Goal: Find specific page/section: Find specific page/section

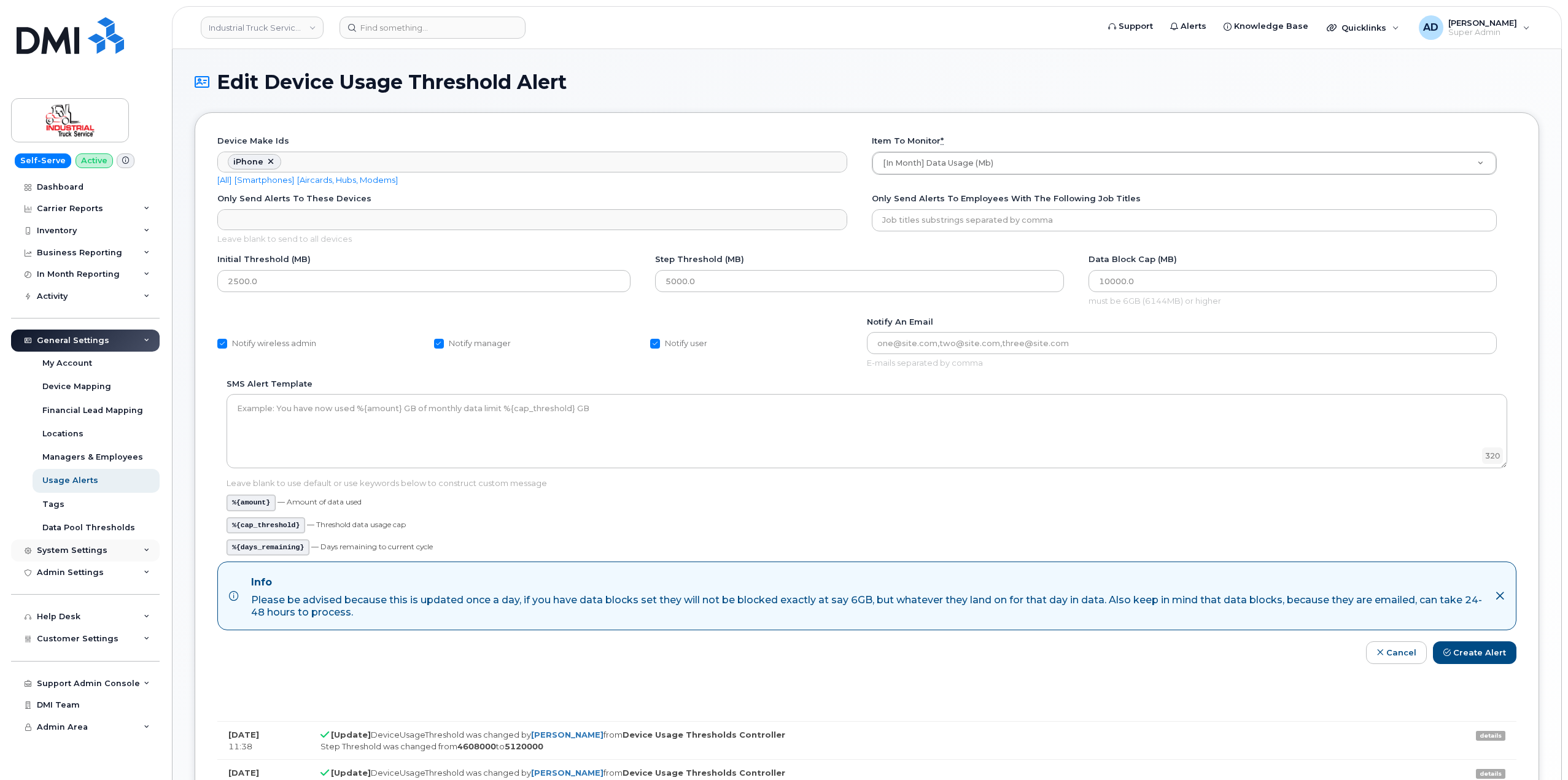
click at [123, 554] on div "System Settings" at bounding box center [86, 551] width 149 height 22
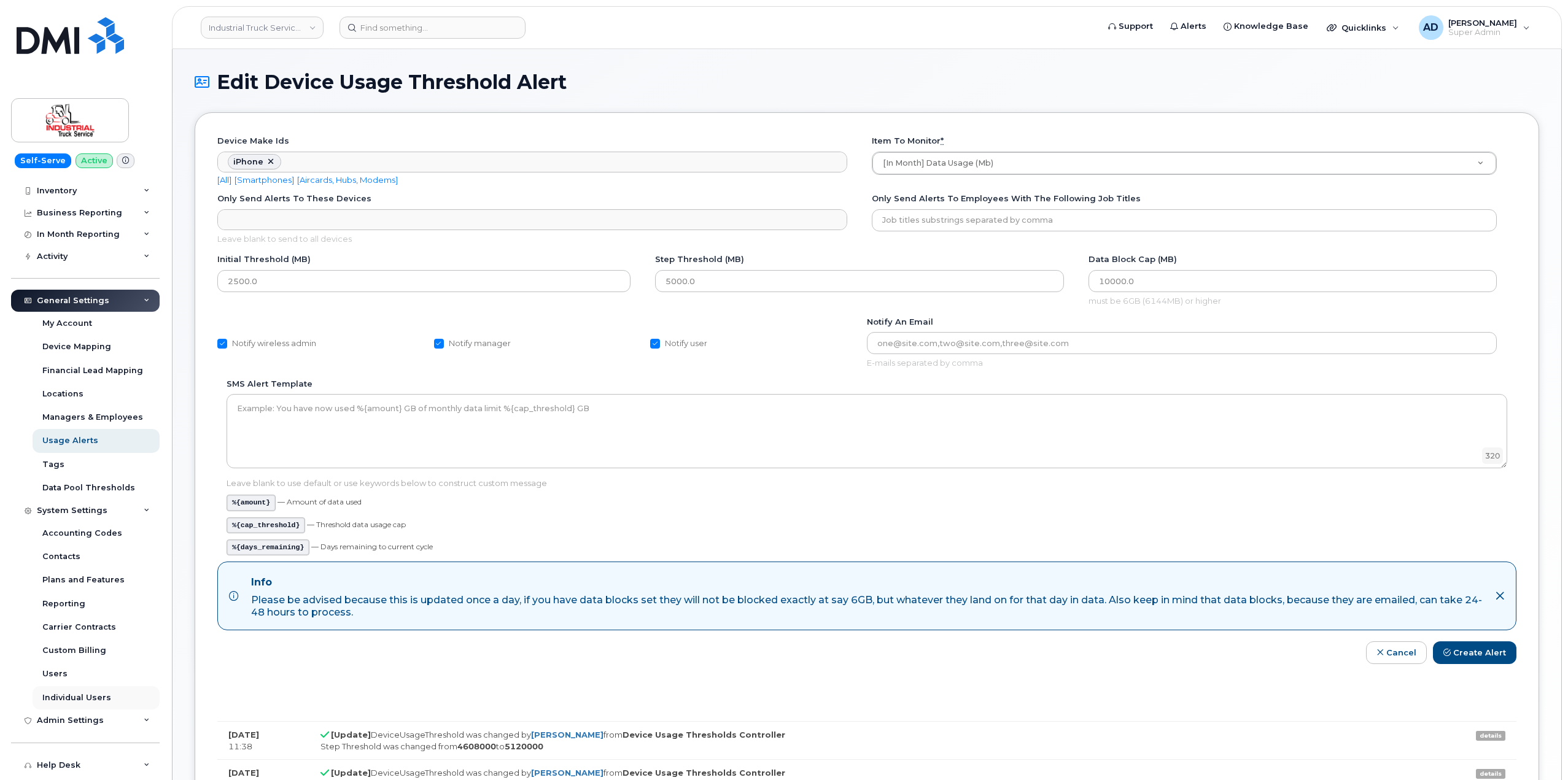
scroll to position [61, 0]
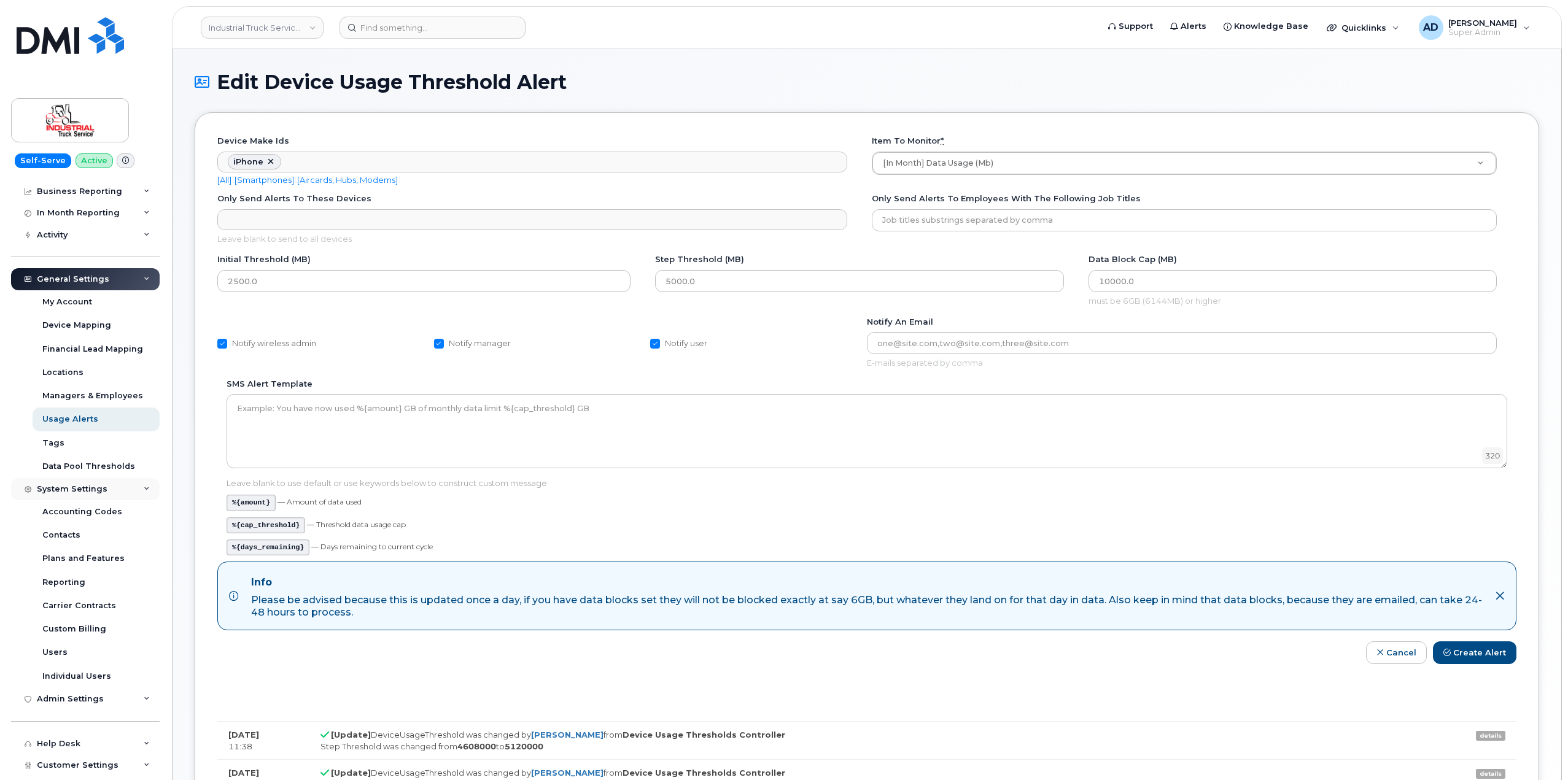
click at [111, 494] on div "System Settings" at bounding box center [86, 489] width 149 height 22
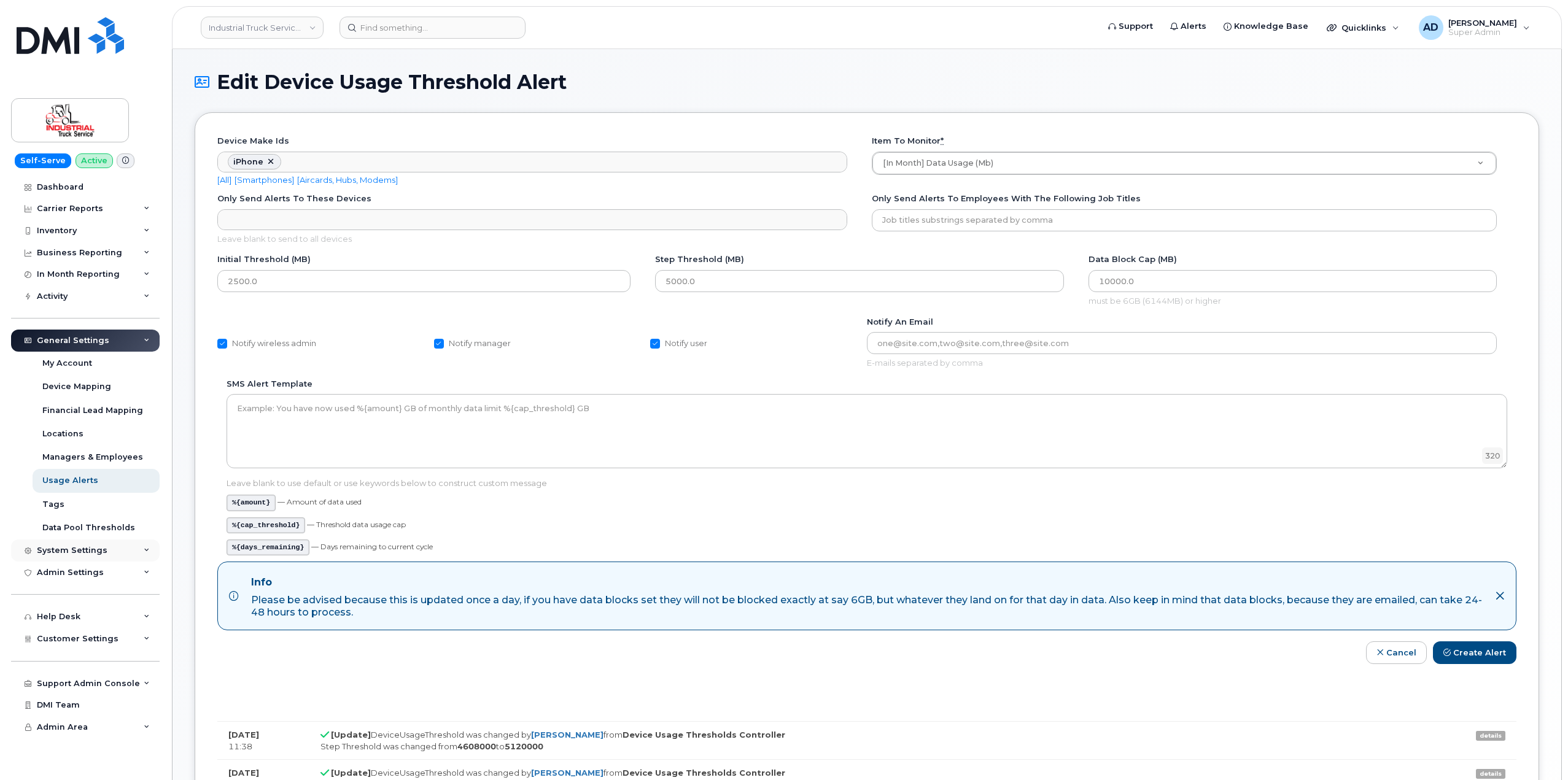
click at [102, 551] on div "System Settings" at bounding box center [72, 551] width 71 height 10
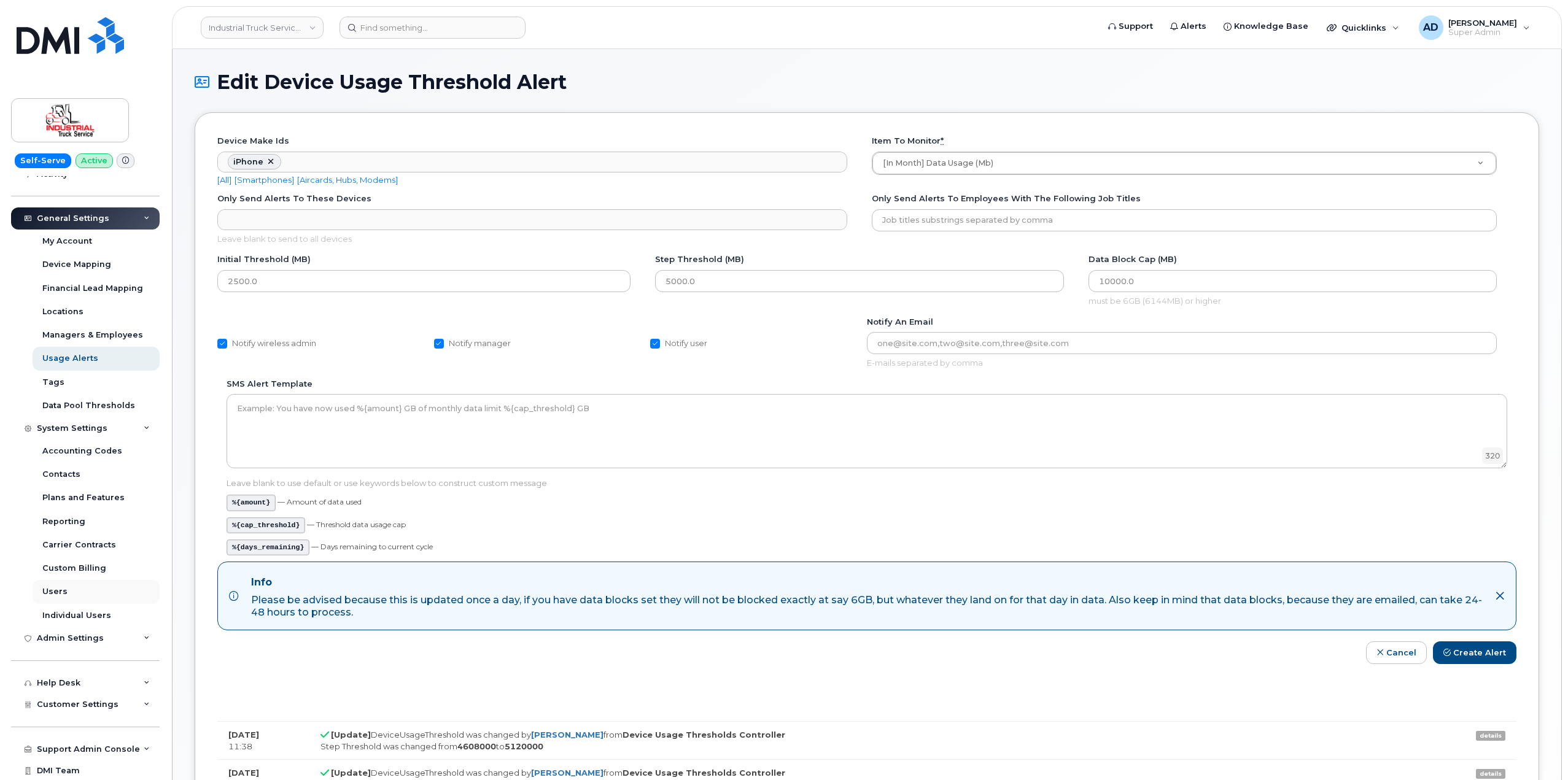
scroll to position [123, 0]
click at [130, 427] on div "System Settings" at bounding box center [86, 428] width 149 height 22
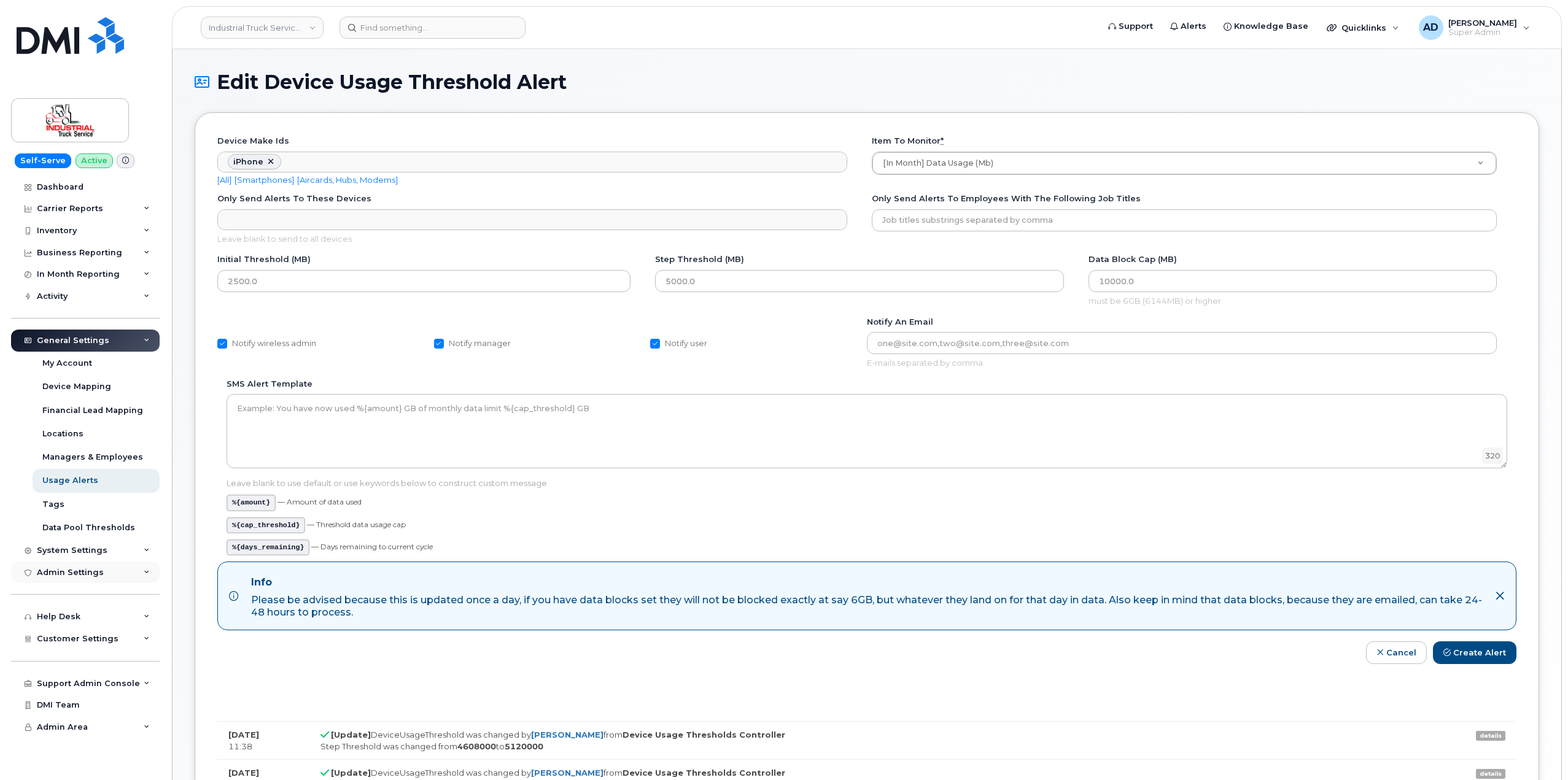
click at [114, 573] on div "Admin Settings" at bounding box center [86, 573] width 149 height 22
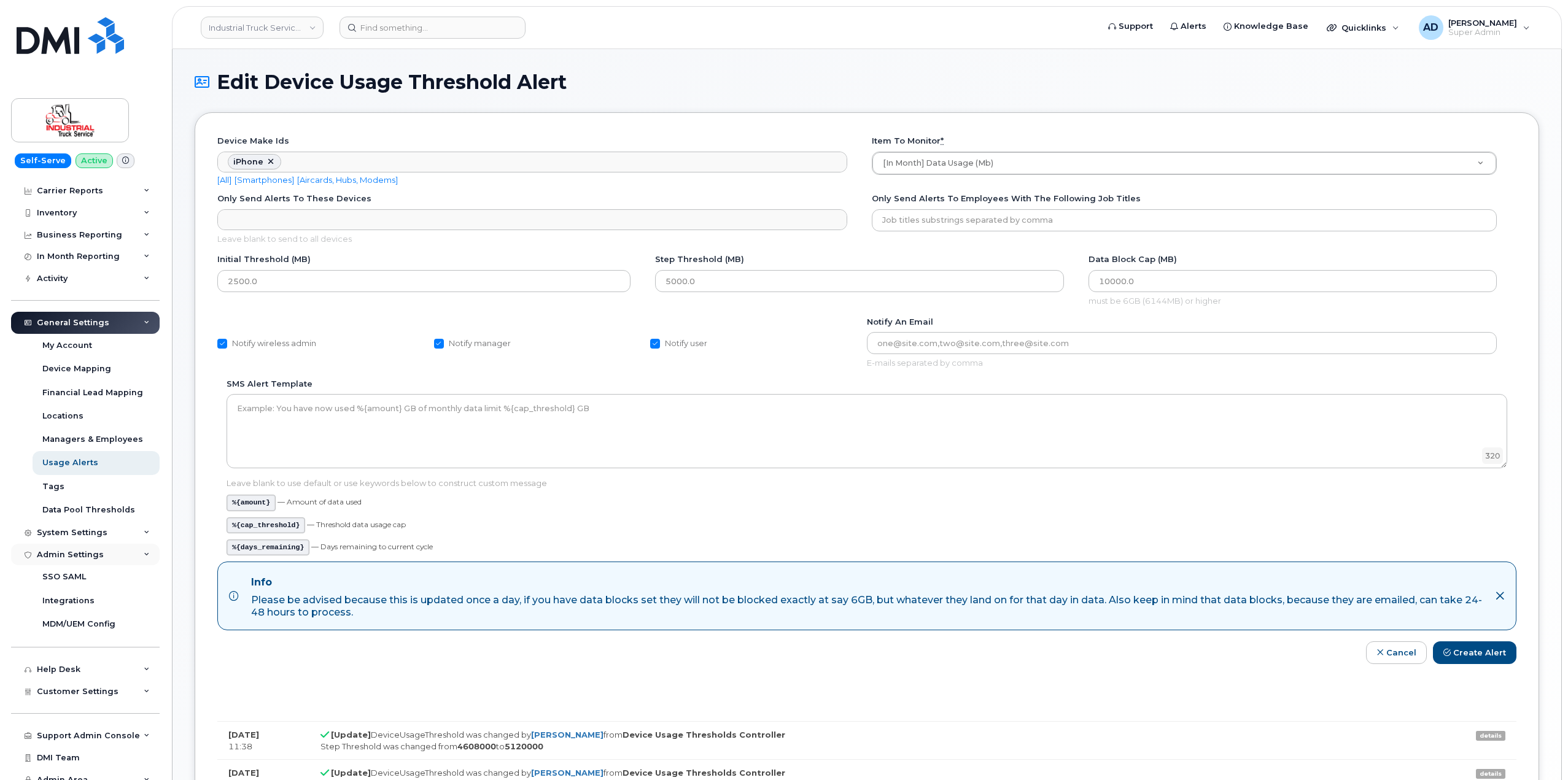
scroll to position [28, 0]
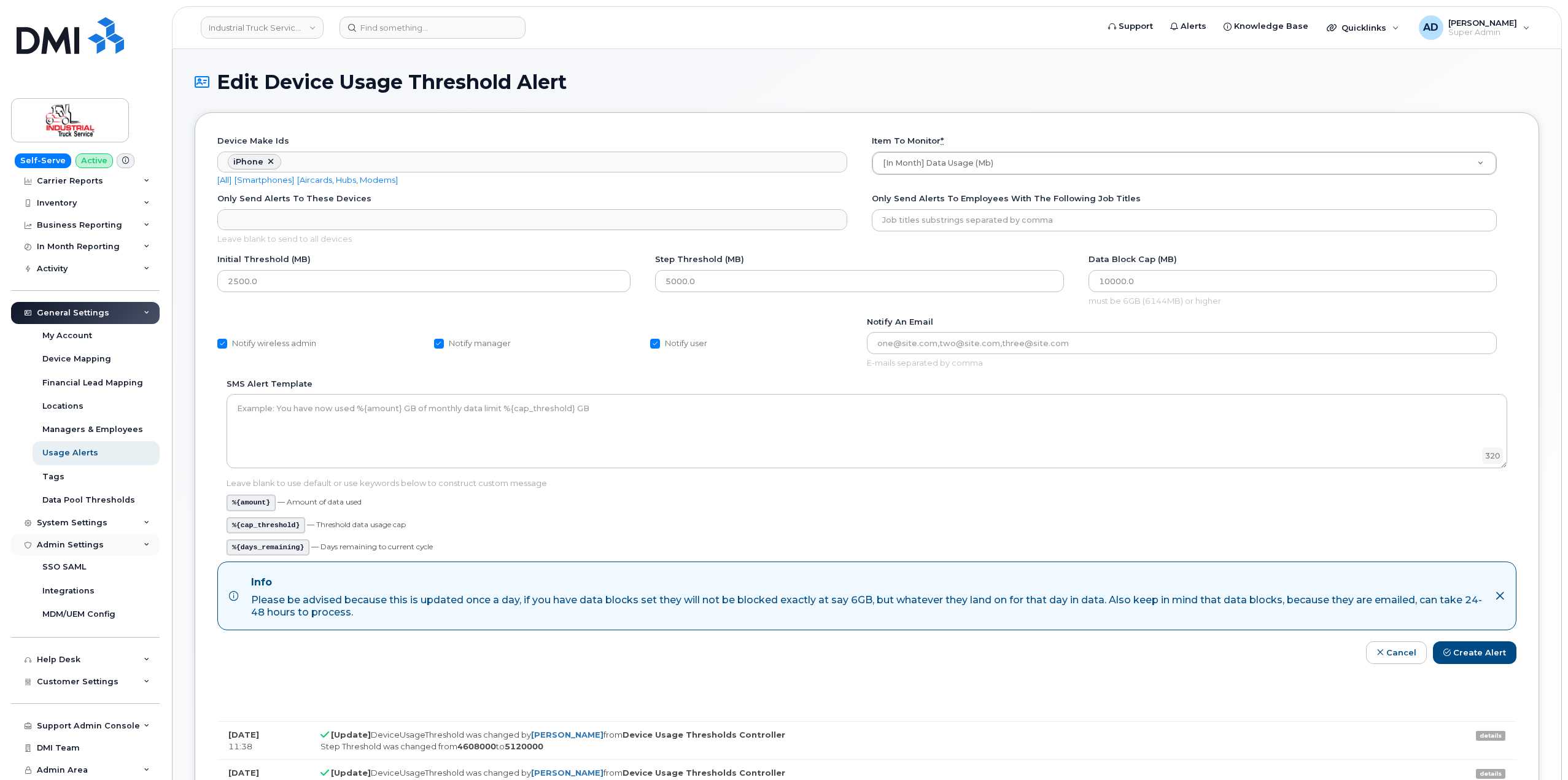
click at [115, 543] on div "Admin Settings" at bounding box center [86, 545] width 149 height 22
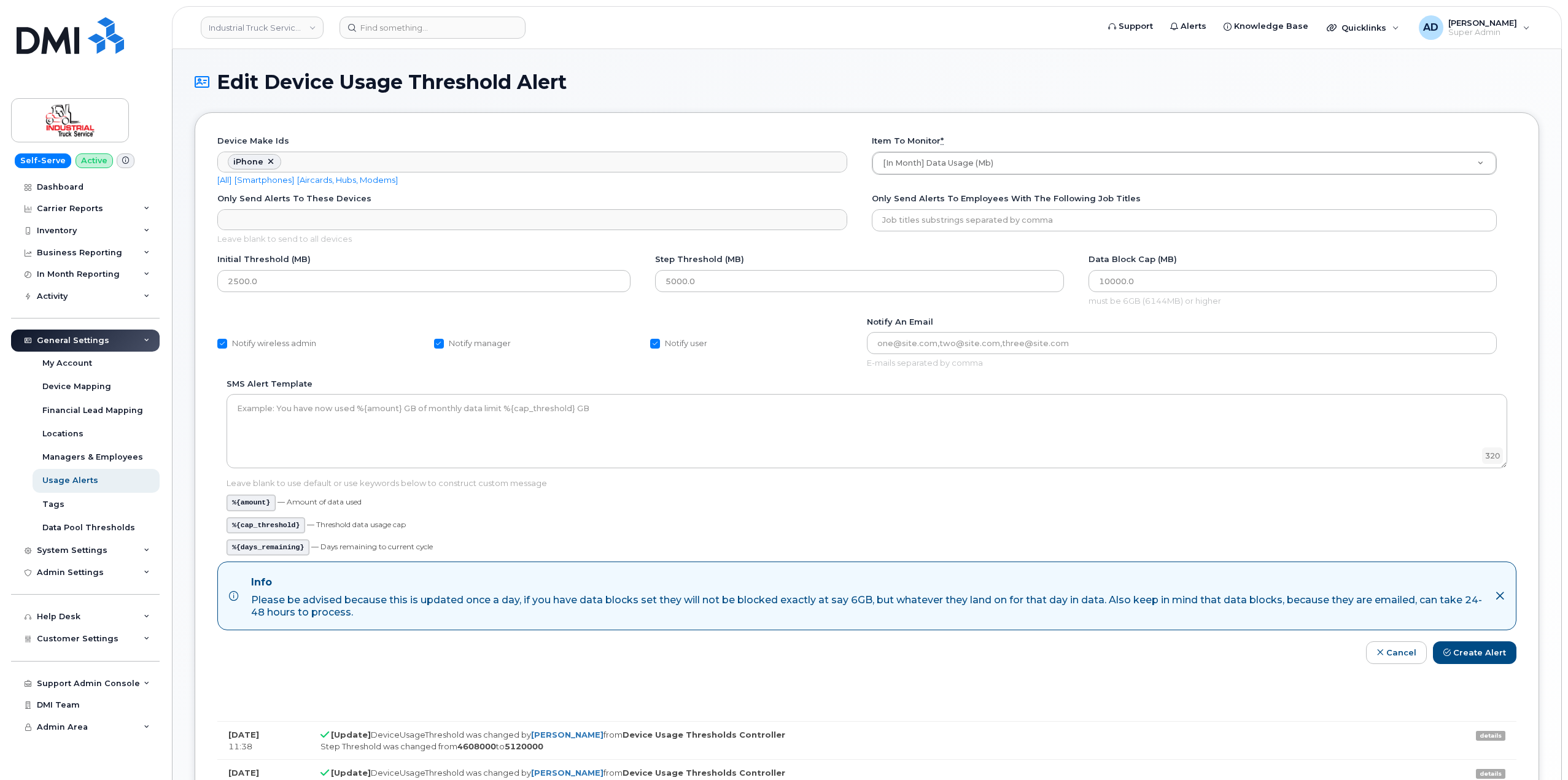
click at [100, 338] on div "General Settings" at bounding box center [73, 341] width 73 height 10
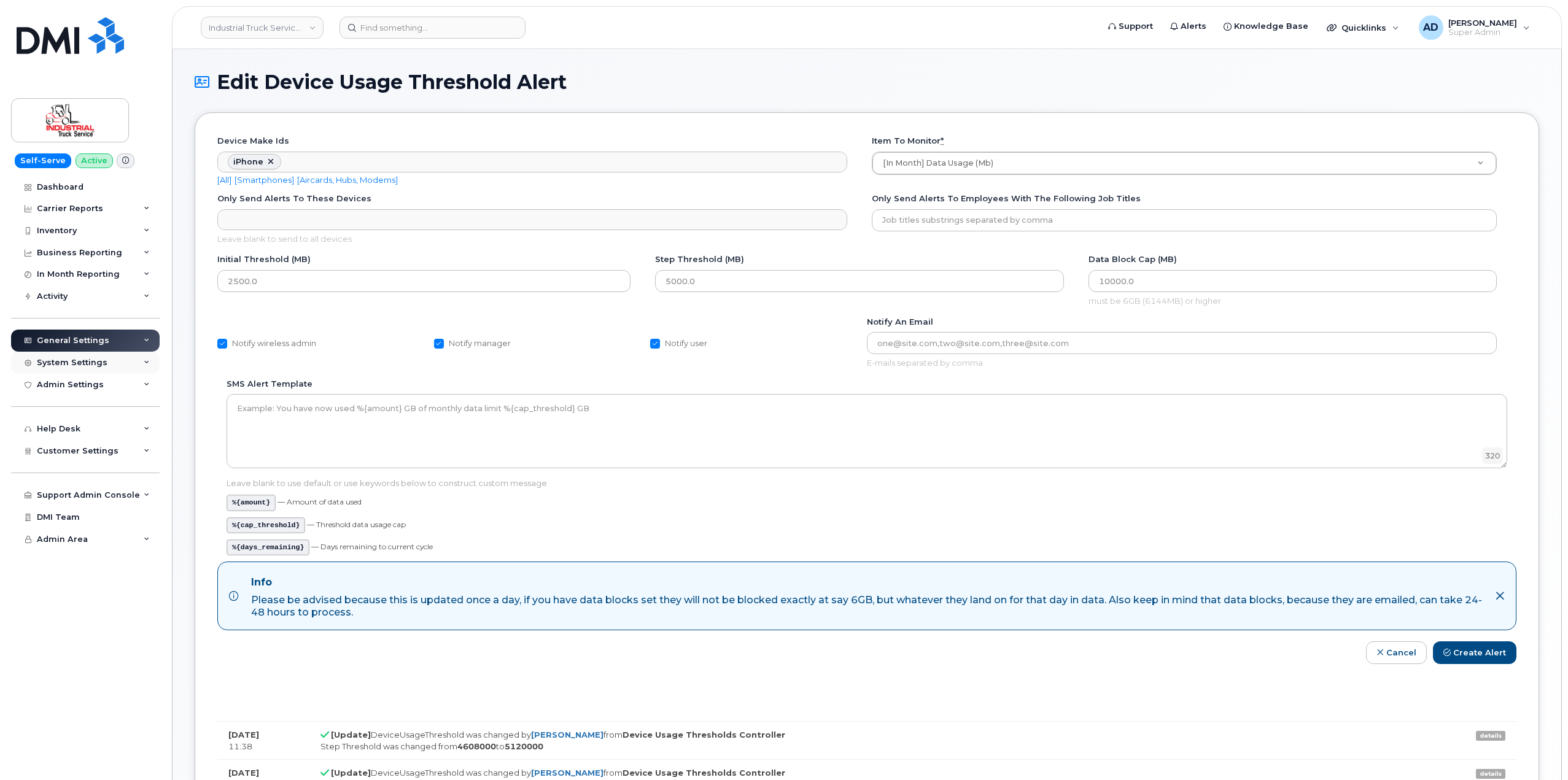
click at [107, 355] on div "System Settings" at bounding box center [86, 363] width 149 height 22
click at [112, 359] on div "System Settings" at bounding box center [86, 363] width 149 height 22
click at [116, 251] on div "Dashboard Carrier Reports Monthly Billing Data Daily Data Pooling Data Behavior…" at bounding box center [87, 478] width 152 height 605
click at [130, 256] on div "Business Reporting" at bounding box center [86, 253] width 149 height 22
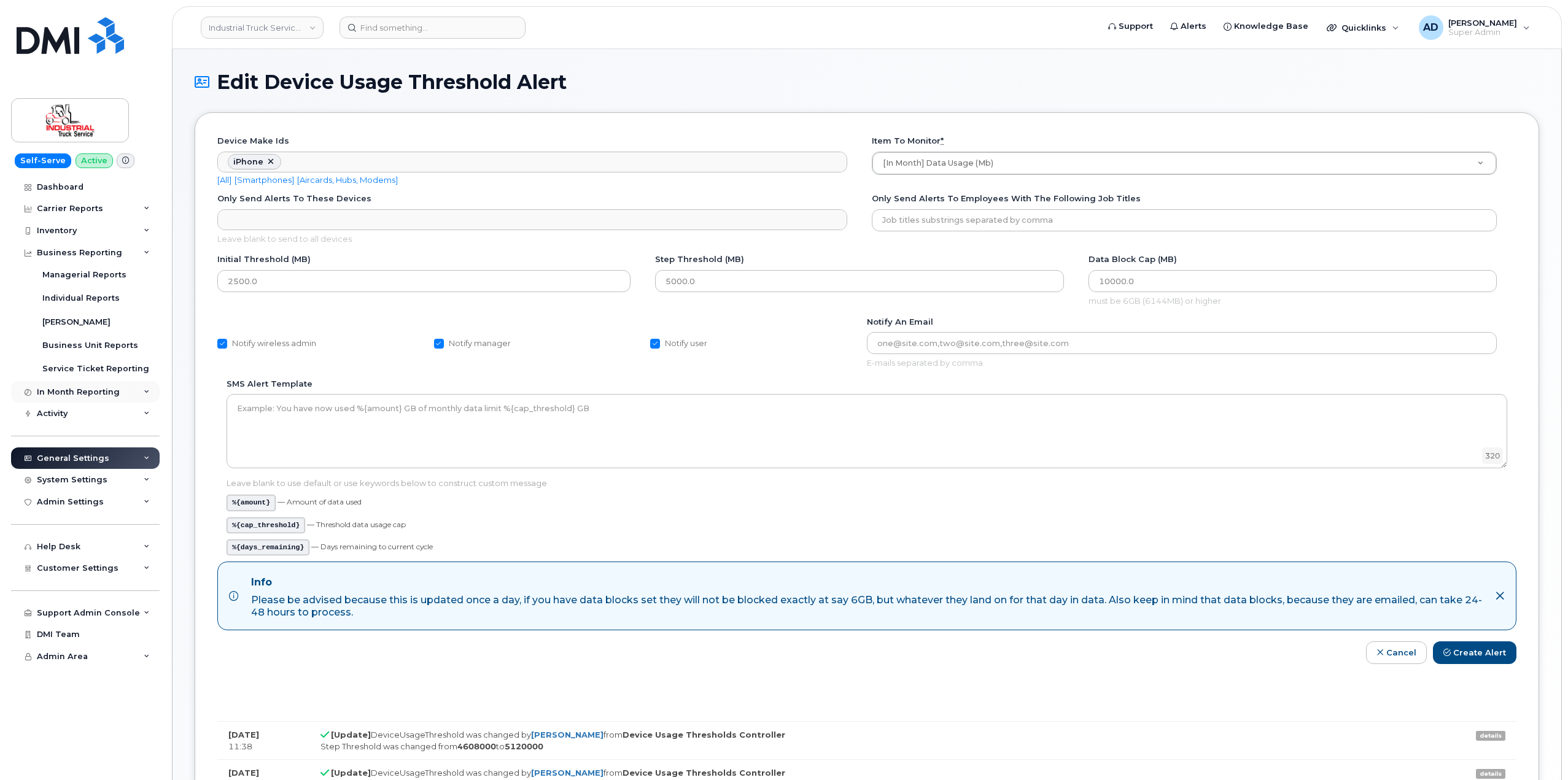
click at [99, 395] on div "In Month Reporting" at bounding box center [78, 392] width 83 height 10
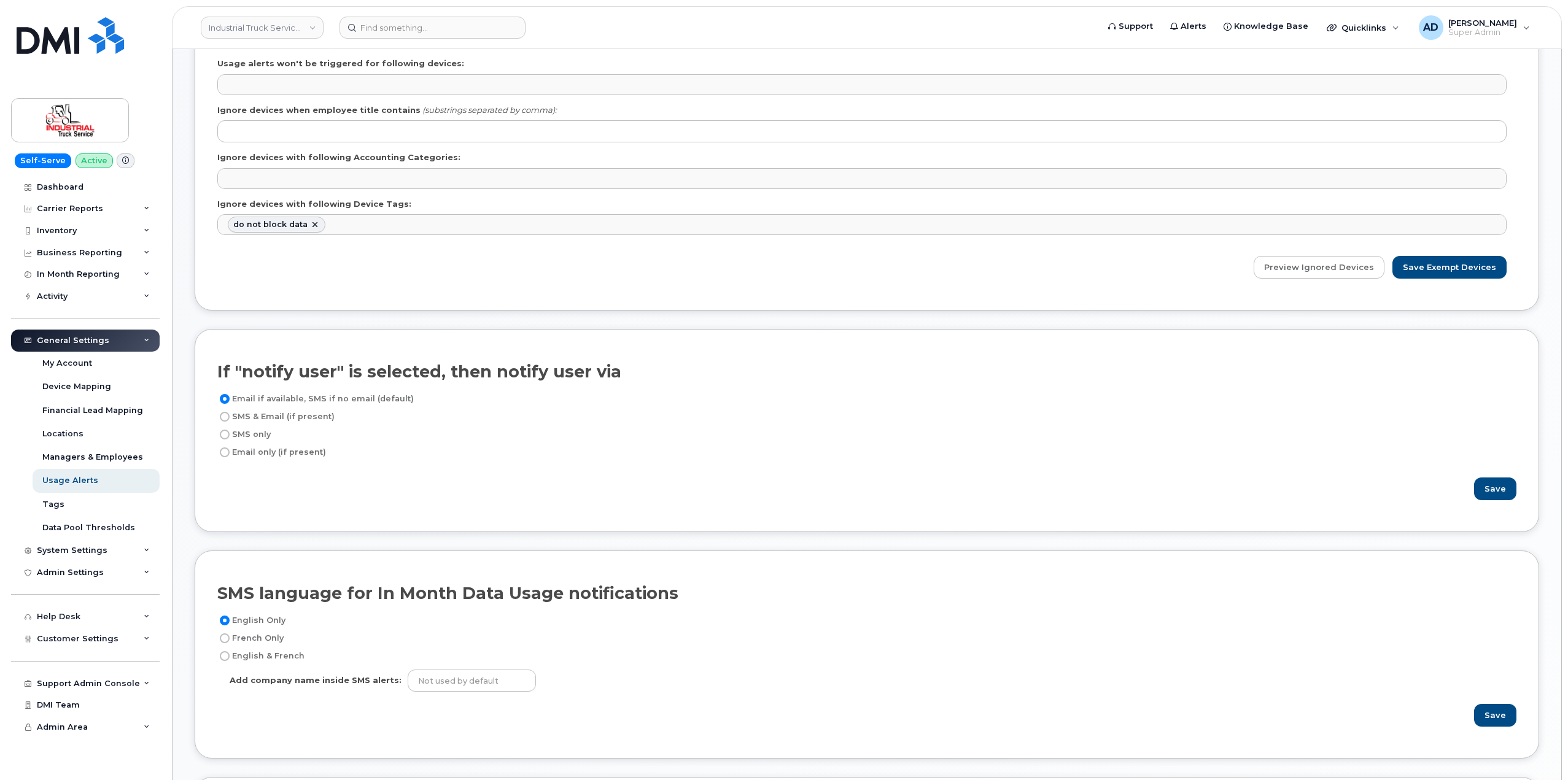
scroll to position [430, 0]
